Goal: Check status: Check status

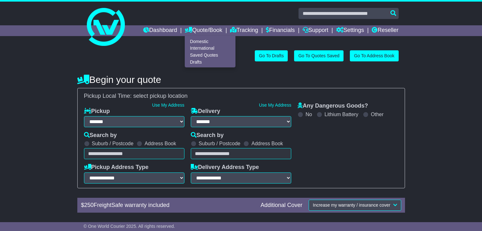
select select "**"
click at [190, 43] on link "Domestic" at bounding box center [210, 41] width 50 height 7
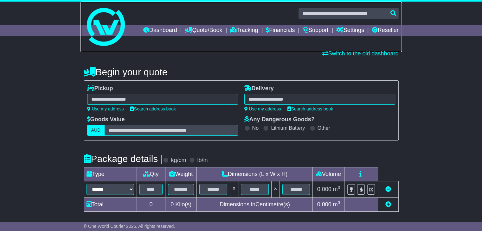
click at [325, 7] on link at bounding box center [241, 27] width 321 height 51
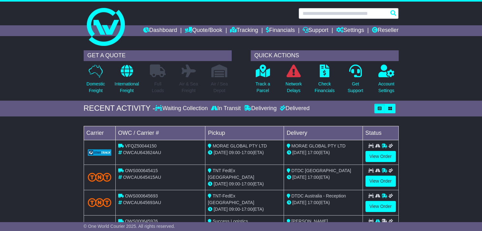
click at [353, 10] on input "text" at bounding box center [349, 13] width 100 height 11
paste input "**********"
type input "**********"
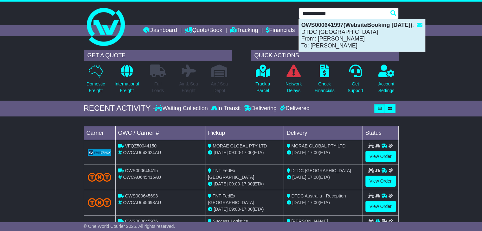
click at [348, 33] on div "OWS000641997(WebsiteBooking [DATE]) : DTDC [GEOGRAPHIC_DATA] From: [PERSON_NAME…" at bounding box center [362, 35] width 126 height 32
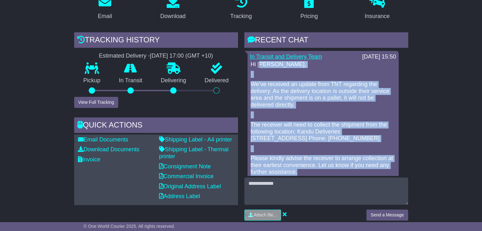
scroll to position [118, 0]
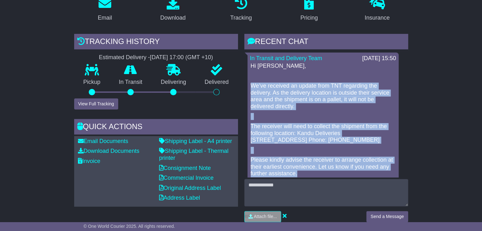
drag, startPoint x: 313, startPoint y: 77, endPoint x: 244, endPoint y: 85, distance: 69.5
copy div "We’ve received an update from TNT regarding the delivery. As the delivery locat…"
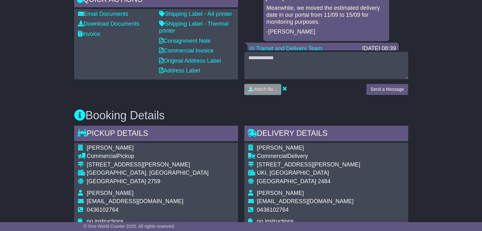
scroll to position [340, 0]
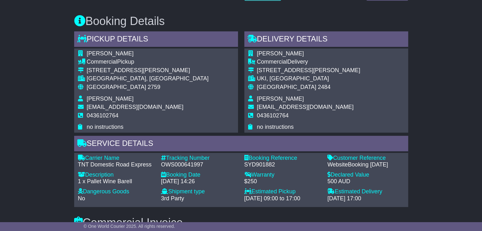
click at [145, 109] on span "donutsandcakeinatub@outlook.com" at bounding box center [135, 107] width 97 height 6
copy tbody "donutsandcakeinatub@outlook.com"
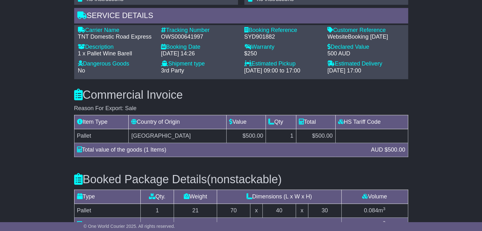
scroll to position [476, 0]
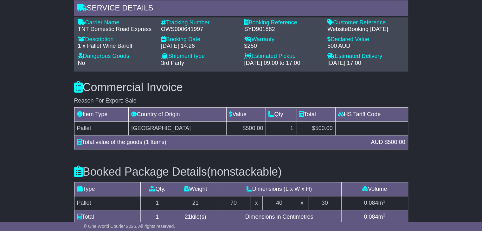
click at [186, 28] on div "OWS000641997" at bounding box center [199, 29] width 77 height 7
copy div "OWS000641997"
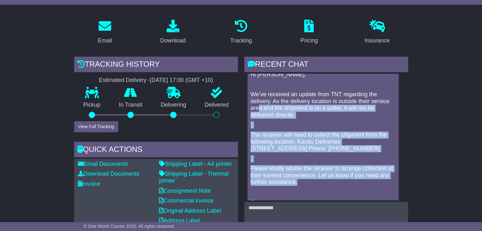
scroll to position [0, 0]
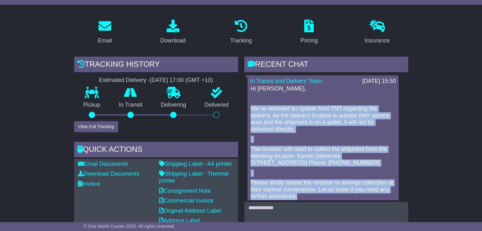
drag, startPoint x: 317, startPoint y: 163, endPoint x: 247, endPoint y: 108, distance: 89.4
copy div "We’ve received an update from TNT regarding the delivery. As the delivery locat…"
